Goal: Information Seeking & Learning: Learn about a topic

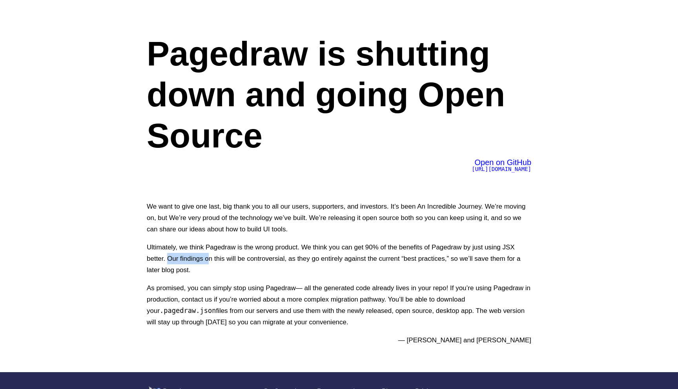
drag, startPoint x: 168, startPoint y: 261, endPoint x: 207, endPoint y: 259, distance: 39.7
click at [207, 260] on p "Ultimately, we think Pagedraw is the wrong product. We think you can get 90% of…" at bounding box center [339, 259] width 385 height 34
drag, startPoint x: 218, startPoint y: 260, endPoint x: 231, endPoint y: 260, distance: 13.0
click at [231, 260] on p "Ultimately, we think Pagedraw is the wrong product. We think you can get 90% of…" at bounding box center [339, 259] width 385 height 34
drag, startPoint x: 248, startPoint y: 258, endPoint x: 257, endPoint y: 257, distance: 9.4
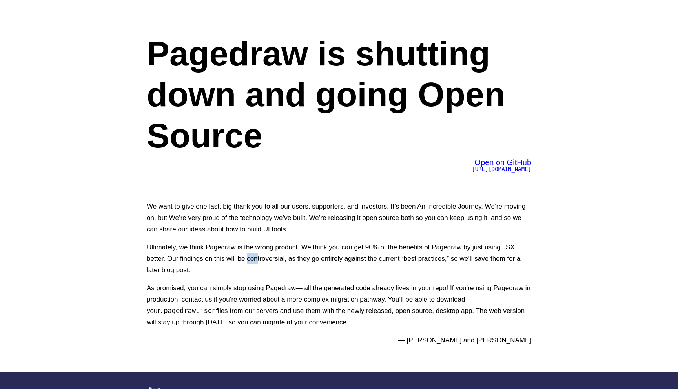
click at [257, 258] on p "Ultimately, we think Pagedraw is the wrong product. We think you can get 90% of…" at bounding box center [339, 259] width 385 height 34
drag, startPoint x: 294, startPoint y: 257, endPoint x: 301, endPoint y: 257, distance: 6.7
click at [300, 257] on p "Ultimately, we think Pagedraw is the wrong product. We think you can get 90% of…" at bounding box center [339, 259] width 385 height 34
drag, startPoint x: 339, startPoint y: 256, endPoint x: 345, endPoint y: 256, distance: 6.3
click at [345, 256] on p "Ultimately, we think Pagedraw is the wrong product. We think you can get 90% of…" at bounding box center [339, 259] width 385 height 34
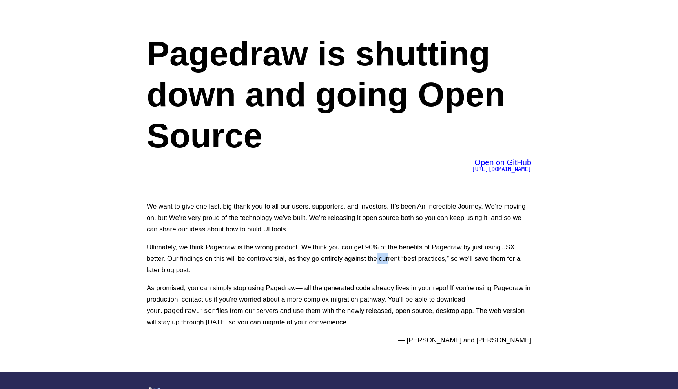
drag, startPoint x: 376, startPoint y: 257, endPoint x: 386, endPoint y: 257, distance: 9.8
click at [388, 257] on p "Ultimately, we think Pagedraw is the wrong product. We think you can get 90% of…" at bounding box center [339, 259] width 385 height 34
drag, startPoint x: 404, startPoint y: 260, endPoint x: 414, endPoint y: 260, distance: 9.8
click at [414, 260] on p "Ultimately, we think Pagedraw is the wrong product. We think you can get 90% of…" at bounding box center [339, 259] width 385 height 34
click at [430, 260] on p "Ultimately, we think Pagedraw is the wrong product. We think you can get 90% of…" at bounding box center [339, 259] width 385 height 34
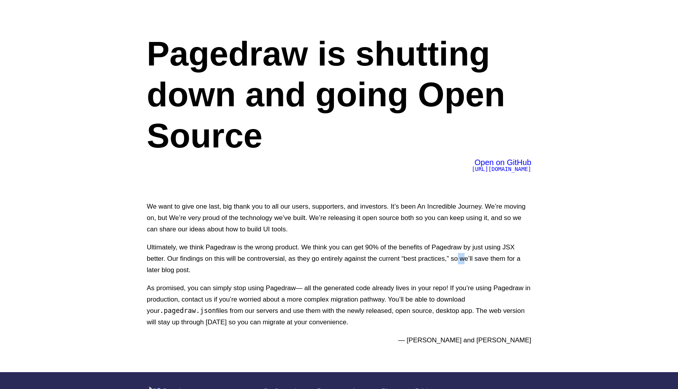
drag, startPoint x: 457, startPoint y: 260, endPoint x: 465, endPoint y: 260, distance: 8.3
click at [465, 260] on p "Ultimately, we think Pagedraw is the wrong product. We think you can get 90% of…" at bounding box center [339, 259] width 385 height 34
click at [482, 258] on p "Ultimately, we think Pagedraw is the wrong product. We think you can get 90% of…" at bounding box center [339, 259] width 385 height 34
drag, startPoint x: 180, startPoint y: 272, endPoint x: 202, endPoint y: 272, distance: 22.0
click at [202, 272] on p "Ultimately, we think Pagedraw is the wrong product. We think you can get 90% of…" at bounding box center [339, 259] width 385 height 34
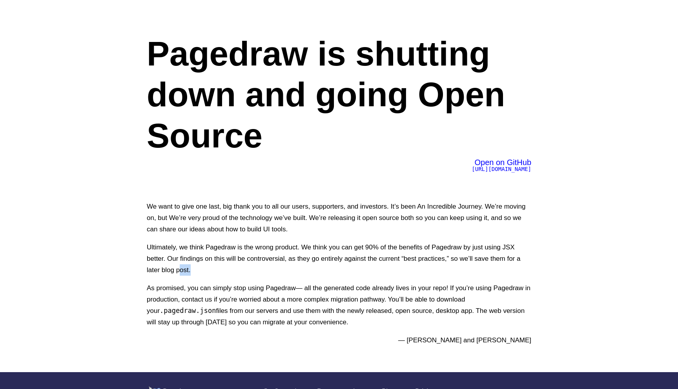
click at [202, 272] on p "Ultimately, we think Pagedraw is the wrong product. We think you can get 90% of…" at bounding box center [339, 259] width 385 height 34
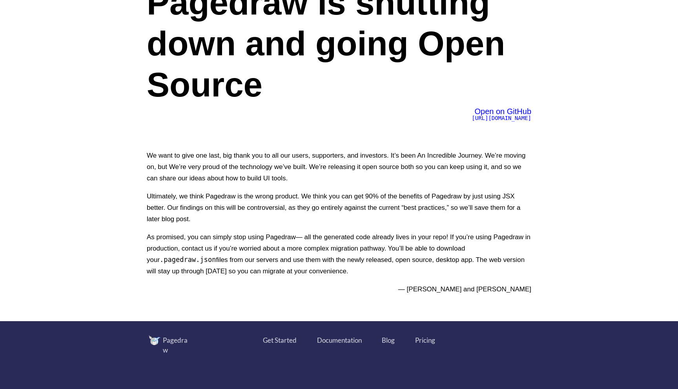
scroll to position [51, 0]
drag, startPoint x: 184, startPoint y: 233, endPoint x: 208, endPoint y: 233, distance: 23.6
click at [208, 233] on p "As promised, you can simply stop using Pagedraw— all the generated code already…" at bounding box center [339, 254] width 385 height 46
drag, startPoint x: 233, startPoint y: 237, endPoint x: 243, endPoint y: 237, distance: 10.2
click at [243, 237] on p "As promised, you can simply stop using Pagedraw— all the generated code already…" at bounding box center [339, 254] width 385 height 46
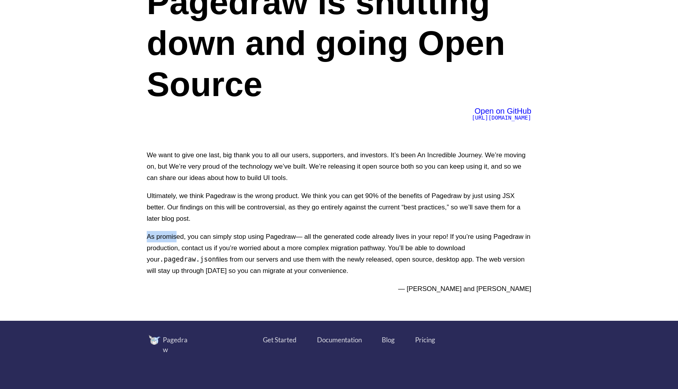
drag, startPoint x: 147, startPoint y: 238, endPoint x: 177, endPoint y: 238, distance: 30.2
click at [177, 238] on p "As promised, you can simply stop using Pagedraw— all the generated code already…" at bounding box center [339, 254] width 385 height 46
drag, startPoint x: 191, startPoint y: 238, endPoint x: 214, endPoint y: 237, distance: 23.6
click at [214, 238] on p "As promised, you can simply stop using Pagedraw— all the generated code already…" at bounding box center [339, 254] width 385 height 46
drag, startPoint x: 220, startPoint y: 234, endPoint x: 234, endPoint y: 233, distance: 14.2
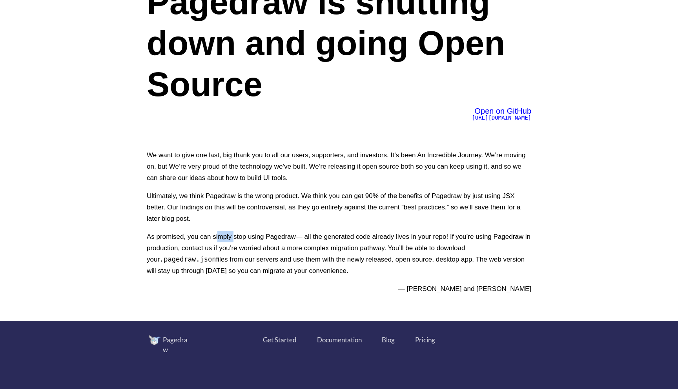
click at [235, 234] on p "As promised, you can simply stop using Pagedraw— all the generated code already…" at bounding box center [339, 254] width 385 height 46
click at [254, 235] on p "As promised, you can simply stop using Pagedraw— all the generated code already…" at bounding box center [339, 254] width 385 height 46
drag, startPoint x: 305, startPoint y: 236, endPoint x: 322, endPoint y: 236, distance: 17.3
click at [324, 236] on p "As promised, you can simply stop using Pagedraw— all the generated code already…" at bounding box center [339, 254] width 385 height 46
drag, startPoint x: 344, startPoint y: 237, endPoint x: 353, endPoint y: 237, distance: 9.0
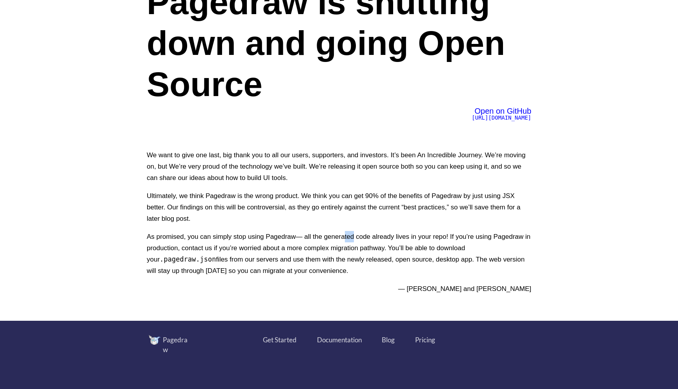
click at [353, 237] on p "As promised, you can simply stop using Pagedraw— all the generated code already…" at bounding box center [339, 254] width 385 height 46
click at [382, 238] on p "As promised, you can simply stop using Pagedraw— all the generated code already…" at bounding box center [339, 254] width 385 height 46
drag, startPoint x: 413, startPoint y: 238, endPoint x: 418, endPoint y: 238, distance: 5.9
click at [418, 238] on p "As promised, you can simply stop using Pagedraw— all the generated code already…" at bounding box center [339, 254] width 385 height 46
drag, startPoint x: 460, startPoint y: 236, endPoint x: 474, endPoint y: 236, distance: 14.2
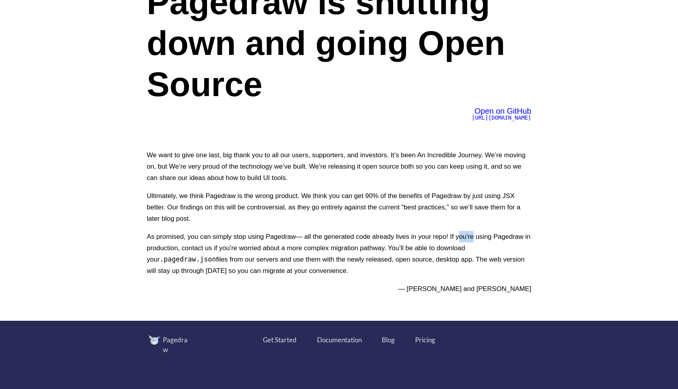
click at [474, 236] on p "As promised, you can simply stop using Pagedraw— all the generated code already…" at bounding box center [339, 254] width 385 height 46
click at [510, 235] on p "As promised, you can simply stop using Pagedraw— all the generated code already…" at bounding box center [339, 254] width 385 height 46
drag, startPoint x: 208, startPoint y: 248, endPoint x: 224, endPoint y: 248, distance: 15.7
click at [225, 248] on p "As promised, you can simply stop using Pagedraw— all the generated code already…" at bounding box center [339, 254] width 385 height 46
drag, startPoint x: 257, startPoint y: 249, endPoint x: 264, endPoint y: 249, distance: 7.5
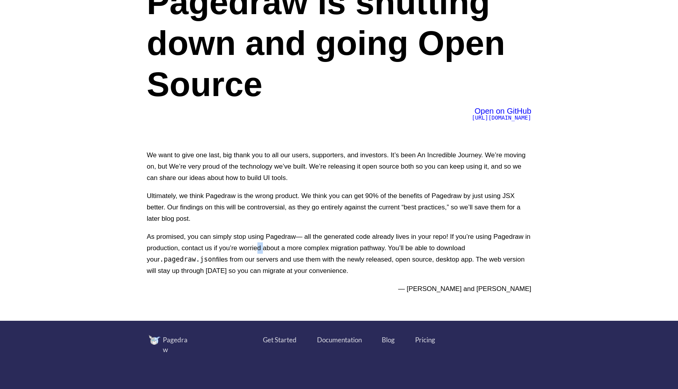
click at [264, 249] on p "As promised, you can simply stop using Pagedraw— all the generated code already…" at bounding box center [339, 254] width 385 height 46
drag, startPoint x: 297, startPoint y: 249, endPoint x: 306, endPoint y: 249, distance: 9.4
click at [307, 249] on p "As promised, you can simply stop using Pagedraw— all the generated code already…" at bounding box center [339, 254] width 385 height 46
click at [340, 247] on p "As promised, you can simply stop using Pagedraw— all the generated code already…" at bounding box center [339, 254] width 385 height 46
drag, startPoint x: 368, startPoint y: 247, endPoint x: 374, endPoint y: 247, distance: 5.9
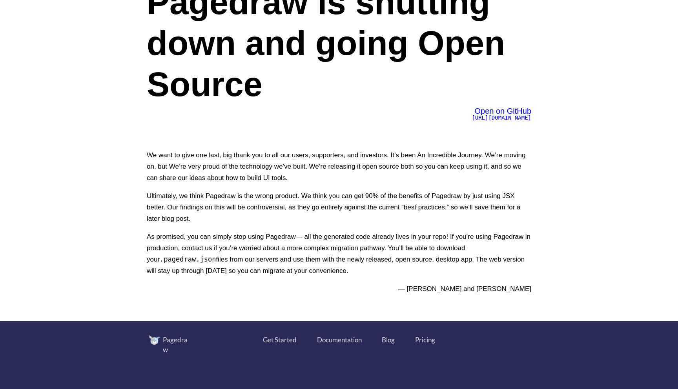
click at [374, 247] on p "As promised, you can simply stop using Pagedraw— all the generated code already…" at bounding box center [339, 254] width 385 height 46
click at [426, 245] on p "As promised, you can simply stop using Pagedraw— all the generated code already…" at bounding box center [339, 254] width 385 height 46
click at [450, 245] on p "As promised, you can simply stop using Pagedraw— all the generated code already…" at bounding box center [339, 254] width 385 height 46
drag, startPoint x: 199, startPoint y: 258, endPoint x: 213, endPoint y: 258, distance: 13.3
click at [218, 258] on p "As promised, you can simply stop using Pagedraw— all the generated code already…" at bounding box center [339, 254] width 385 height 46
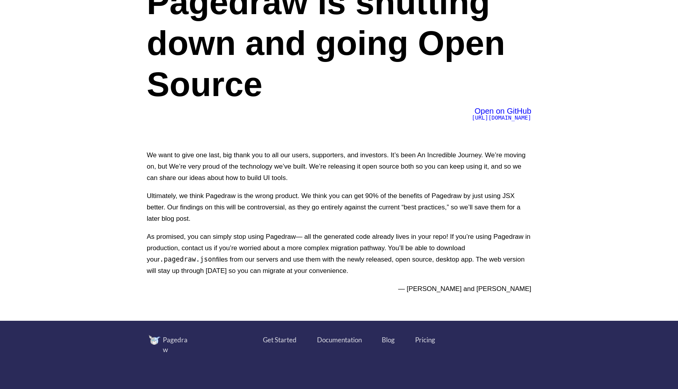
click at [238, 261] on p "As promised, you can simply stop using Pagedraw— all the generated code already…" at bounding box center [339, 254] width 385 height 46
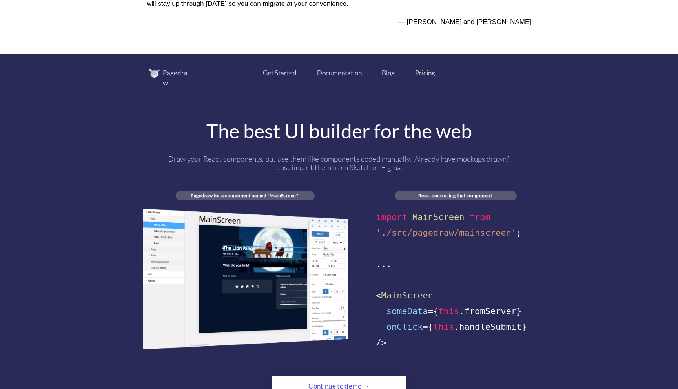
scroll to position [320, 0]
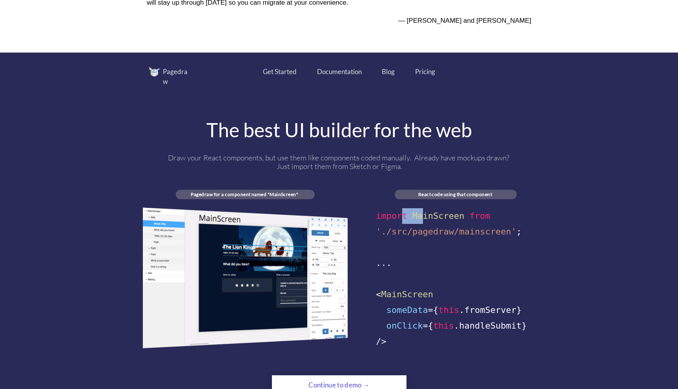
drag, startPoint x: 402, startPoint y: 208, endPoint x: 421, endPoint y: 208, distance: 19.2
click at [420, 208] on div "import MainScreen from" at bounding box center [456, 216] width 160 height 16
drag, startPoint x: 408, startPoint y: 222, endPoint x: 417, endPoint y: 222, distance: 9.4
click at [417, 227] on span "'./src/pagedraw/mainscreen'" at bounding box center [446, 232] width 141 height 10
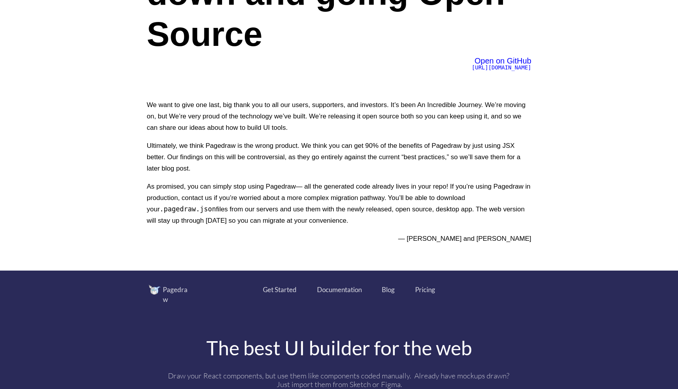
scroll to position [0, 0]
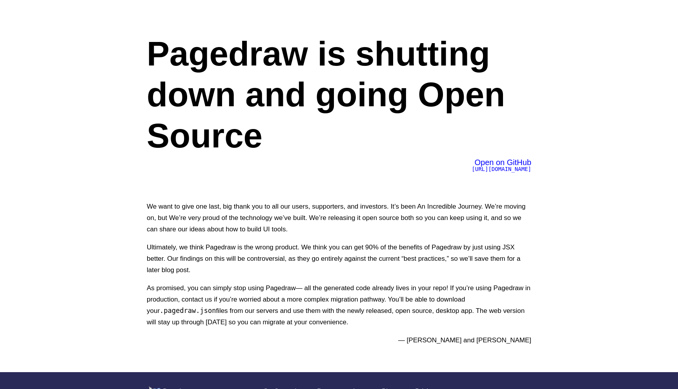
click at [495, 173] on div "Pagedraw is shutting down and going Open Source Open on GitHub https://github.c…" at bounding box center [339, 186] width 424 height 373
click at [492, 168] on span "[URL][DOMAIN_NAME]" at bounding box center [502, 169] width 60 height 6
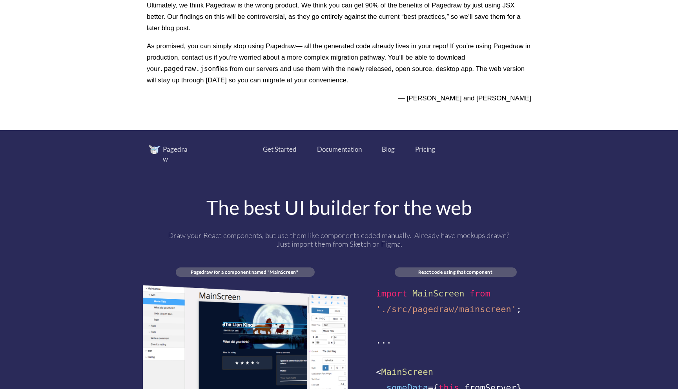
scroll to position [240, 0]
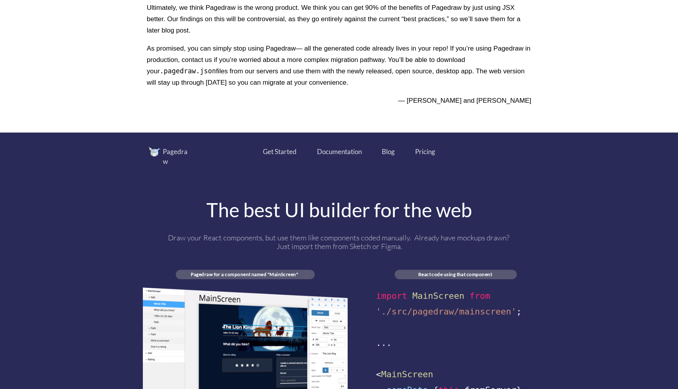
click at [281, 153] on div "Get Started" at bounding box center [280, 152] width 34 height 10
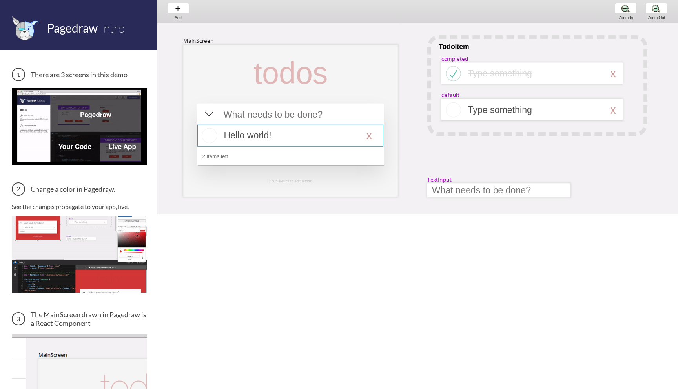
click at [237, 134] on div at bounding box center [290, 136] width 186 height 22
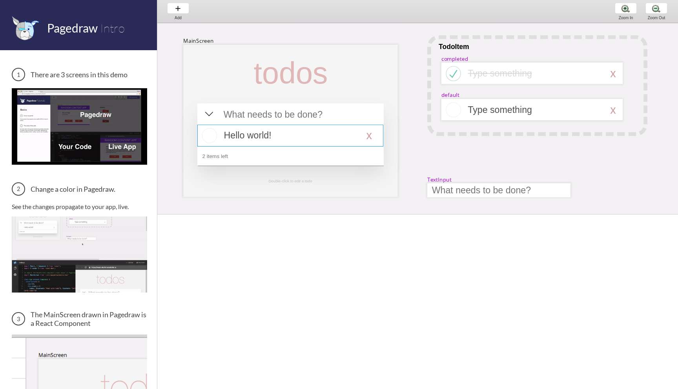
select select "16"
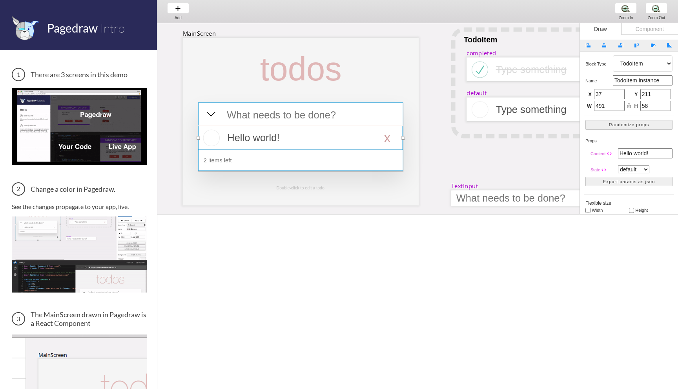
scroll to position [7, 31]
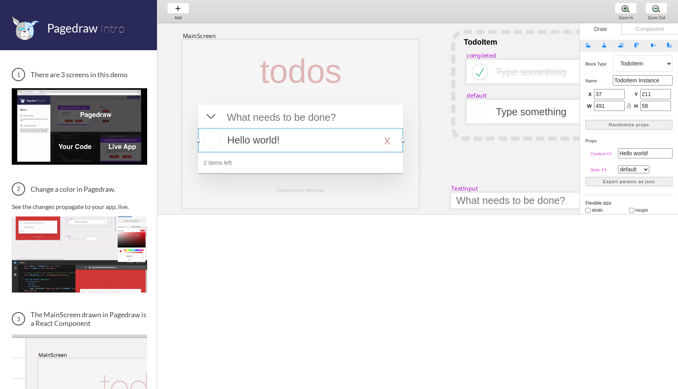
click at [634, 31] on div "Component" at bounding box center [649, 29] width 57 height 12
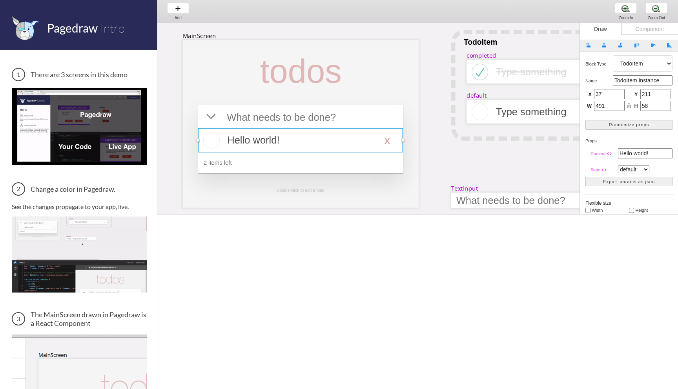
select select "6"
select select "7"
select select "3"
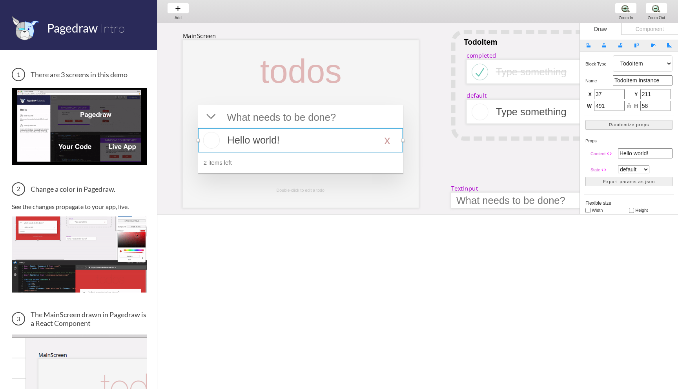
select select "8"
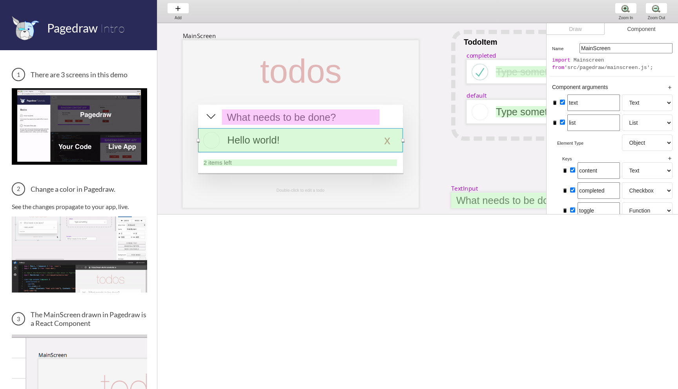
click at [583, 31] on div "Draw" at bounding box center [576, 29] width 58 height 12
select select "16"
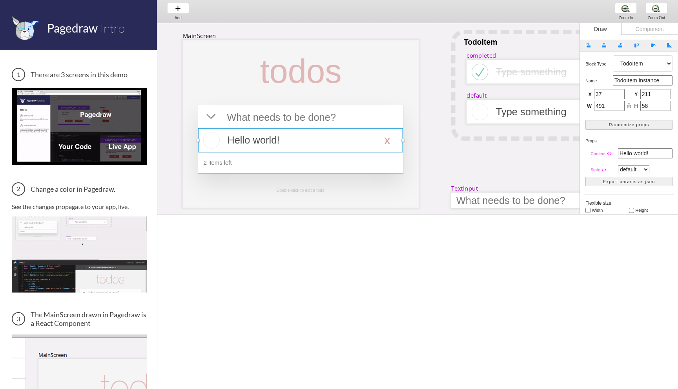
click at [648, 33] on div "Component" at bounding box center [649, 29] width 57 height 12
select select "6"
select select "7"
select select "3"
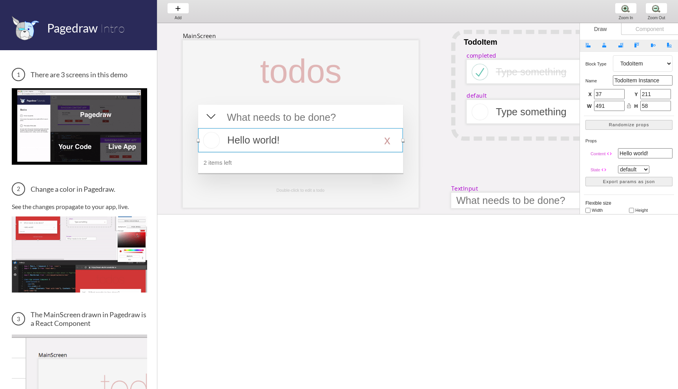
select select "8"
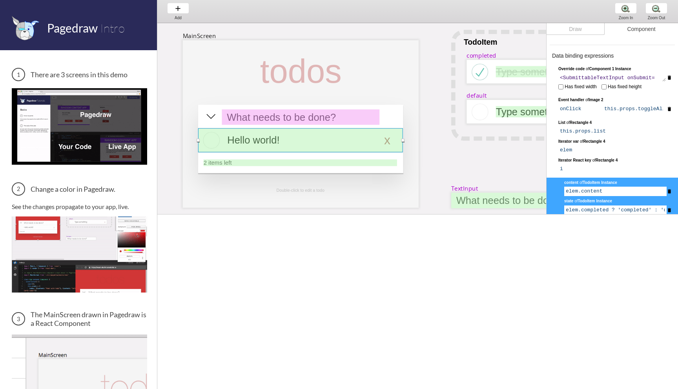
scroll to position [116, 0]
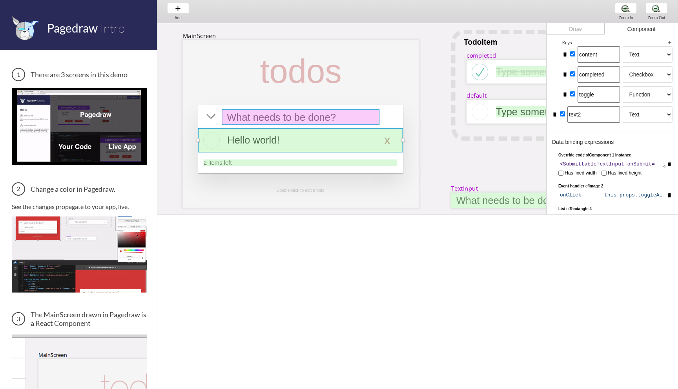
click at [314, 115] on div at bounding box center [301, 117] width 158 height 15
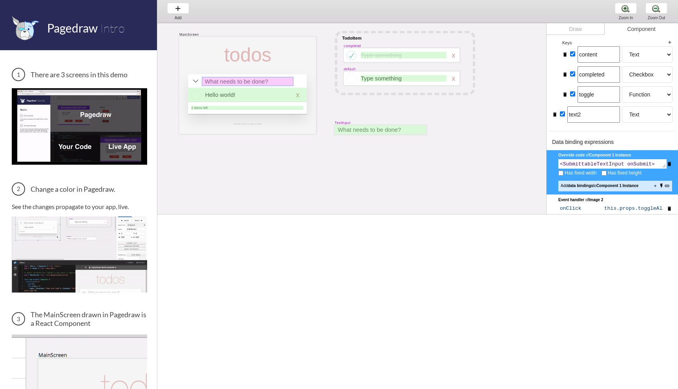
scroll to position [10, 0]
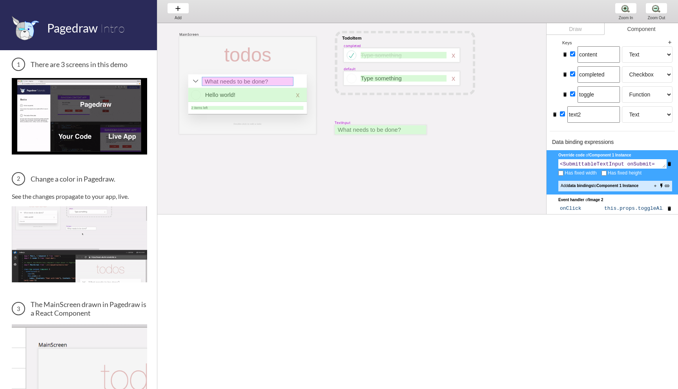
click at [89, 139] on img at bounding box center [79, 116] width 135 height 76
click at [84, 133] on img at bounding box center [79, 116] width 135 height 76
click at [133, 131] on img at bounding box center [79, 116] width 135 height 76
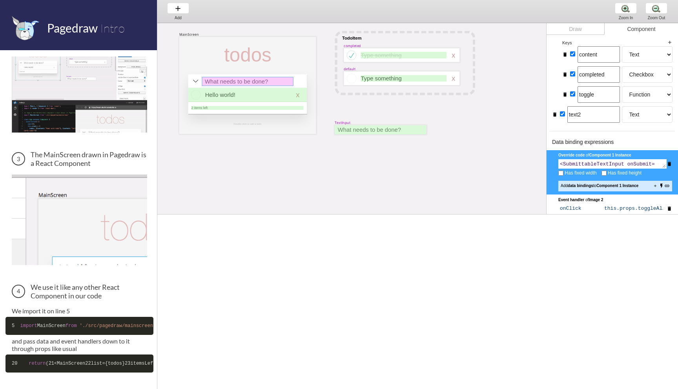
scroll to position [159, 0]
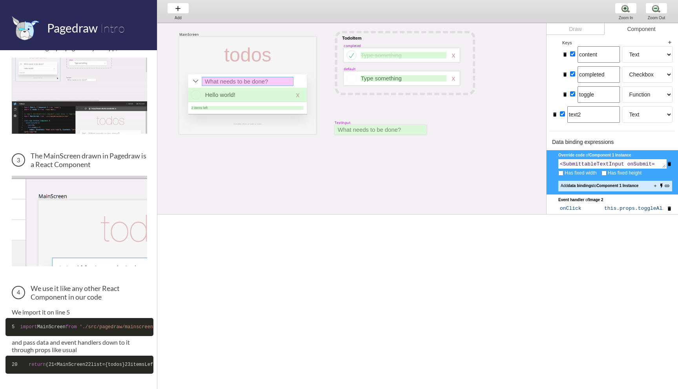
click at [83, 114] on img at bounding box center [79, 96] width 135 height 76
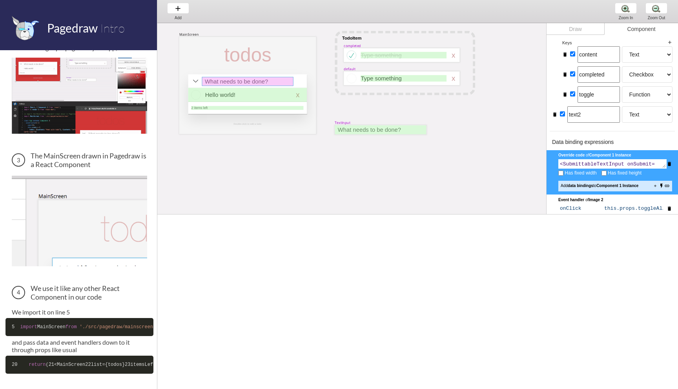
click at [83, 114] on img at bounding box center [79, 96] width 135 height 76
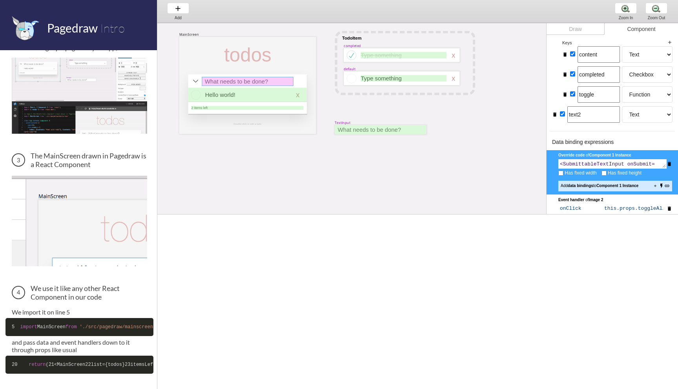
click at [83, 114] on img at bounding box center [79, 96] width 135 height 76
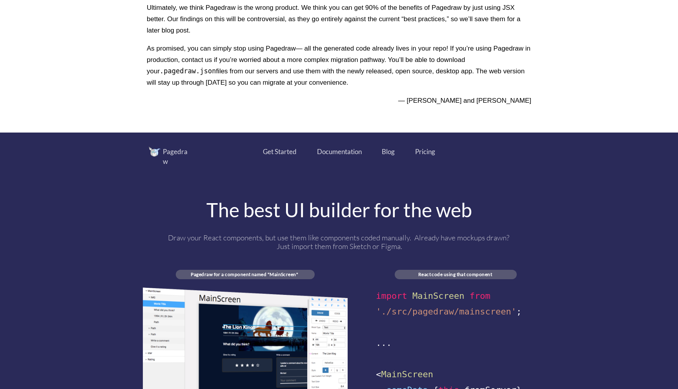
click at [349, 152] on div "Documentation" at bounding box center [339, 152] width 45 height 10
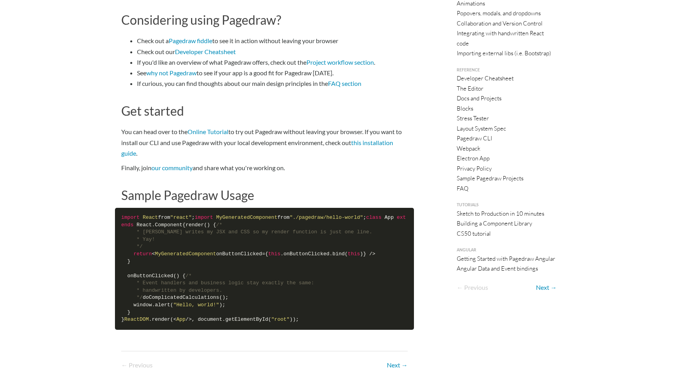
scroll to position [334, 0]
drag, startPoint x: 151, startPoint y: 232, endPoint x: 196, endPoint y: 232, distance: 44.7
click at [195, 232] on code "import React from "react" ; import MyGeneratedComponent from "./pagedraw/hello-…" at bounding box center [264, 269] width 299 height 122
click at [196, 251] on span "MyGeneratedComponent" at bounding box center [185, 254] width 61 height 6
drag, startPoint x: 141, startPoint y: 170, endPoint x: 177, endPoint y: 170, distance: 36.9
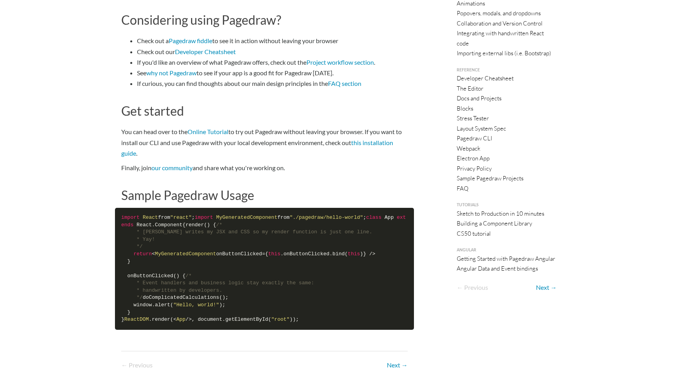
click at [177, 208] on code "import React from "react" ; import MyGeneratedComponent from "./pagedraw/hello-…" at bounding box center [264, 269] width 299 height 122
drag, startPoint x: 164, startPoint y: 228, endPoint x: 200, endPoint y: 228, distance: 36.1
click at [199, 228] on code "import React from "react" ; import MyGeneratedComponent from "./pagedraw/hello-…" at bounding box center [264, 269] width 299 height 122
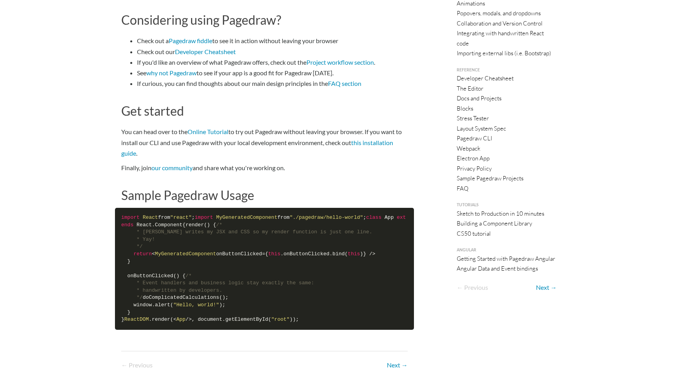
click at [200, 228] on code "import React from "react" ; import MyGeneratedComponent from "./pagedraw/hello-…" at bounding box center [264, 269] width 299 height 122
drag, startPoint x: 165, startPoint y: 226, endPoint x: 200, endPoint y: 226, distance: 34.5
click at [200, 251] on span "MyGeneratedComponent" at bounding box center [185, 254] width 61 height 6
drag, startPoint x: 225, startPoint y: 226, endPoint x: 248, endPoint y: 226, distance: 23.6
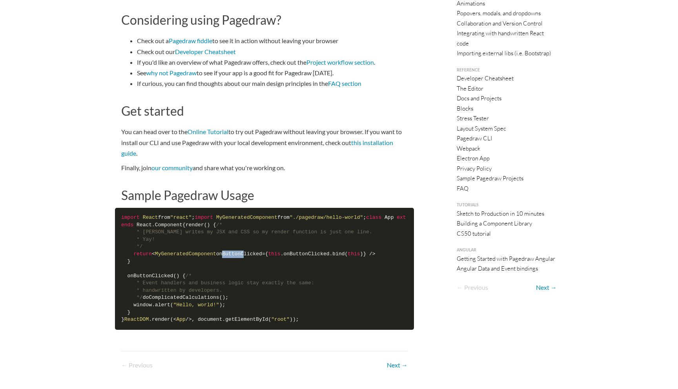
click at [248, 226] on code "import React from "react" ; import MyGeneratedComponent from "./pagedraw/hello-…" at bounding box center [264, 269] width 299 height 122
drag, startPoint x: 293, startPoint y: 224, endPoint x: 308, endPoint y: 224, distance: 14.5
click at [308, 224] on code "import React from "react" ; import MyGeneratedComponent from "./pagedraw/hello-…" at bounding box center [264, 269] width 299 height 122
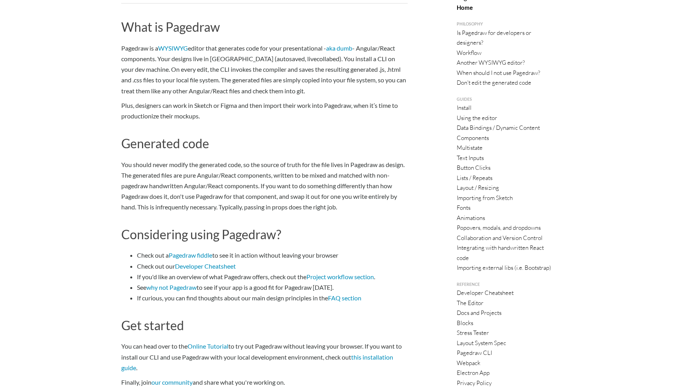
scroll to position [64, 0]
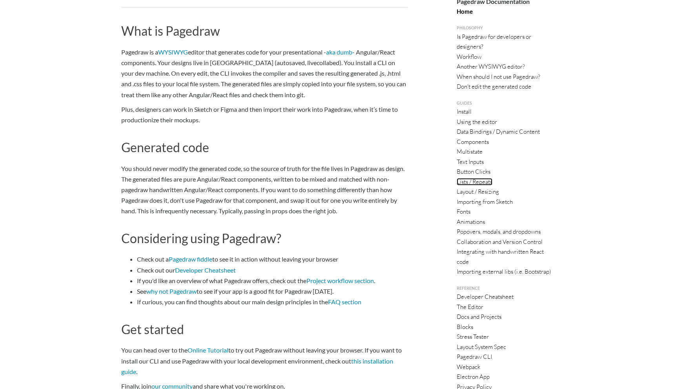
click at [471, 182] on link "Lists / Repeats" at bounding box center [475, 181] width 36 height 7
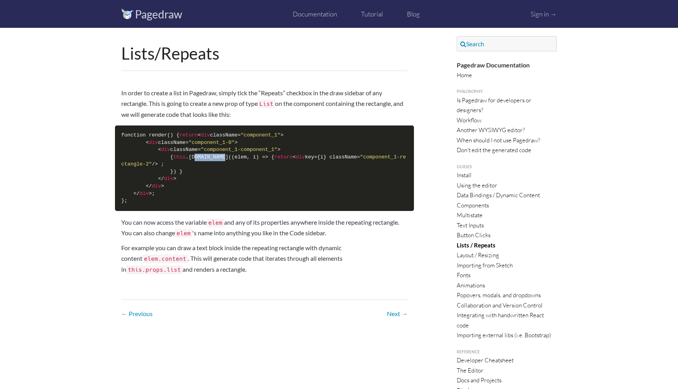
drag, startPoint x: 198, startPoint y: 163, endPoint x: 228, endPoint y: 164, distance: 29.5
click at [228, 164] on code "function render() { return < div className= "component_1" > < div className= "c…" at bounding box center [264, 169] width 299 height 86
click at [474, 227] on link "Text Inputs" at bounding box center [470, 225] width 27 height 7
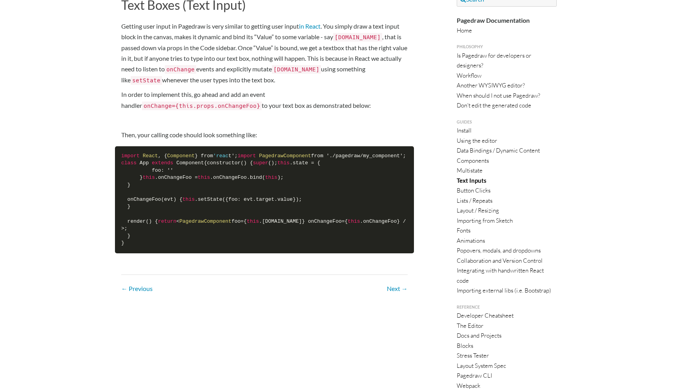
scroll to position [204, 0]
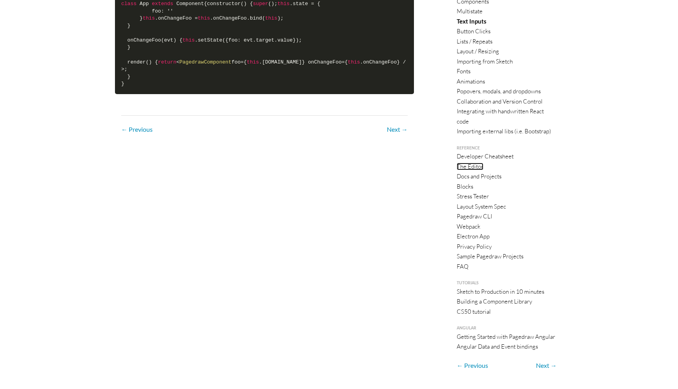
click at [475, 166] on link "The Editor" at bounding box center [470, 166] width 27 height 7
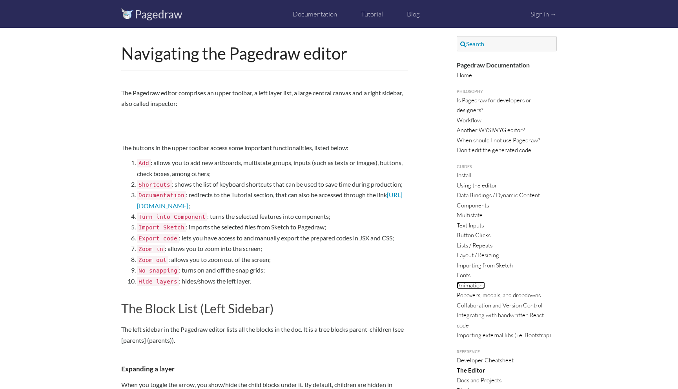
click at [472, 285] on link "Animations" at bounding box center [471, 285] width 28 height 7
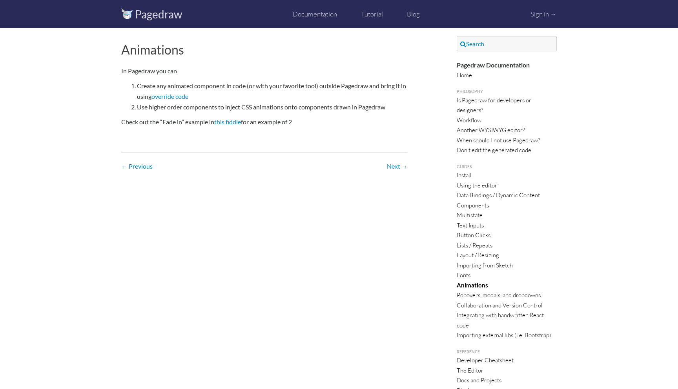
click at [135, 13] on div "Pagedraw" at bounding box center [151, 15] width 61 height 12
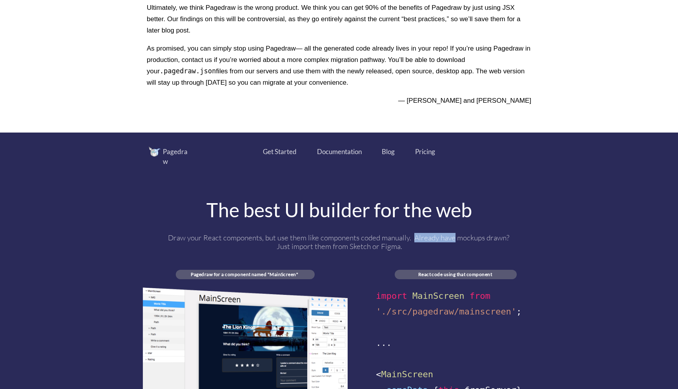
drag, startPoint x: 414, startPoint y: 228, endPoint x: 454, endPoint y: 227, distance: 40.4
click at [454, 234] on div "Draw your React components, but use them like components coded manually. Alread…" at bounding box center [339, 242] width 351 height 17
click at [280, 241] on div "Draw your React components, but use them like components coded manually. Alread…" at bounding box center [339, 242] width 351 height 17
